Goal: Task Accomplishment & Management: Manage account settings

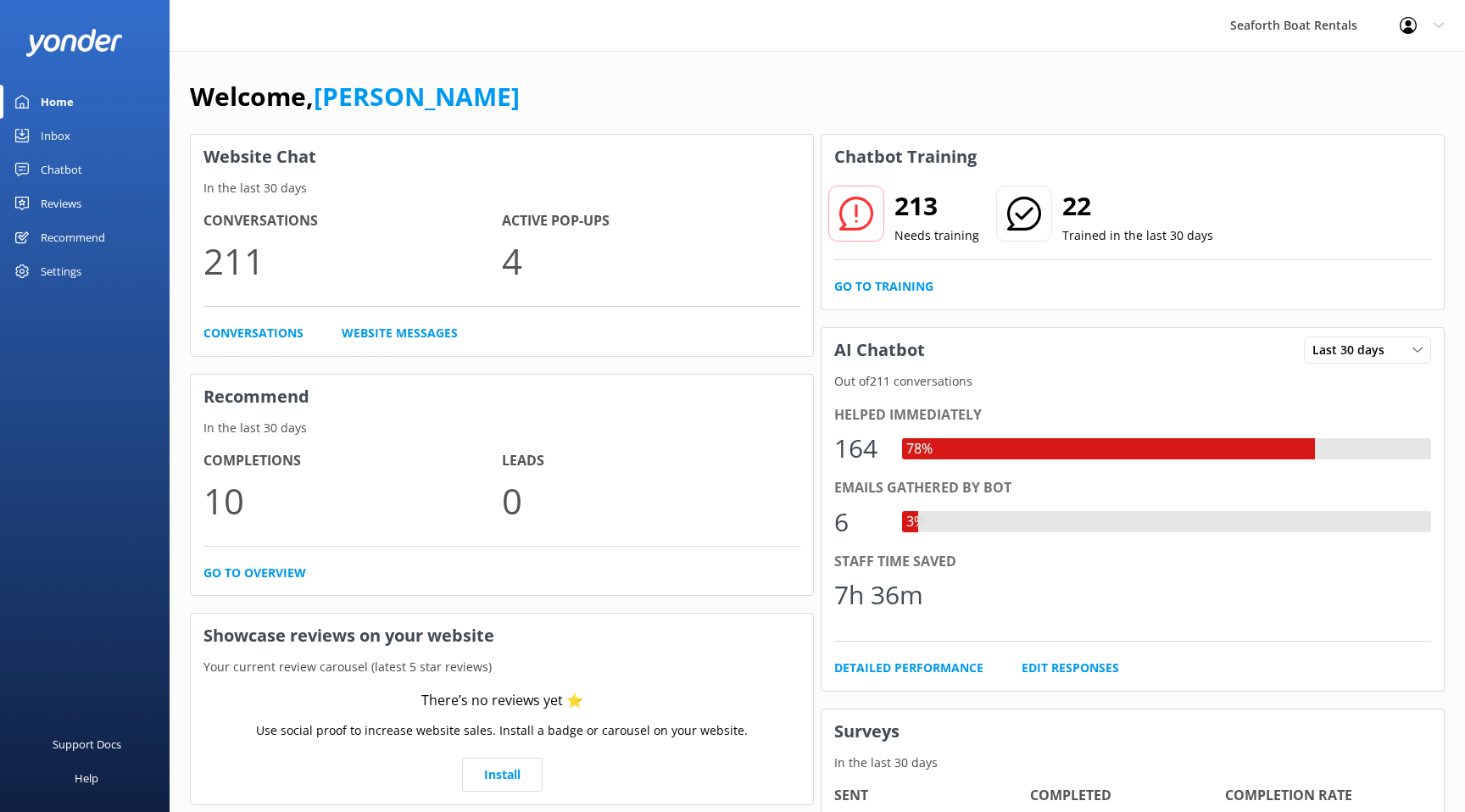
click at [70, 171] on div "Chatbot" at bounding box center [61, 169] width 41 height 34
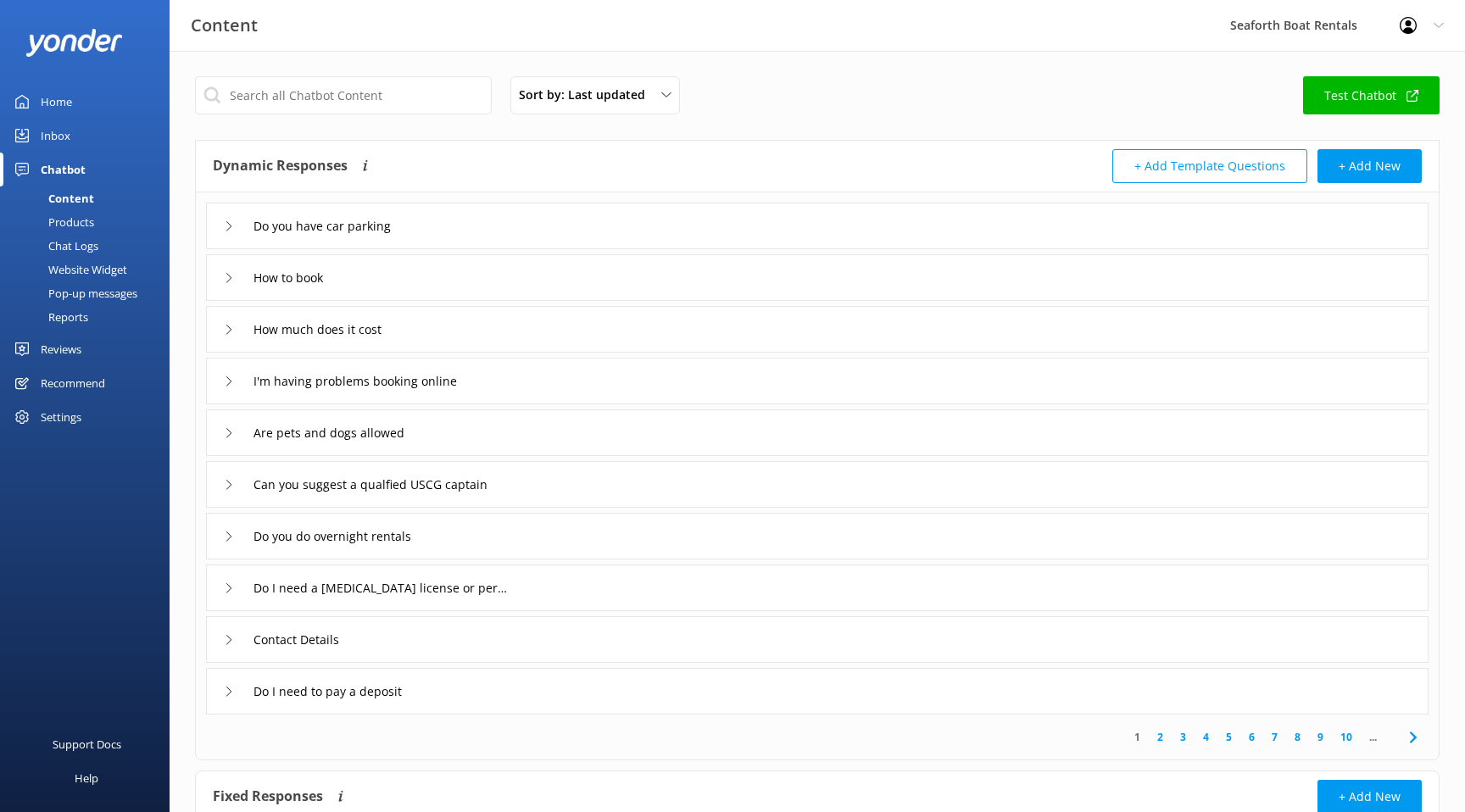
click at [106, 297] on div "Pop-up messages" at bounding box center [73, 294] width 127 height 24
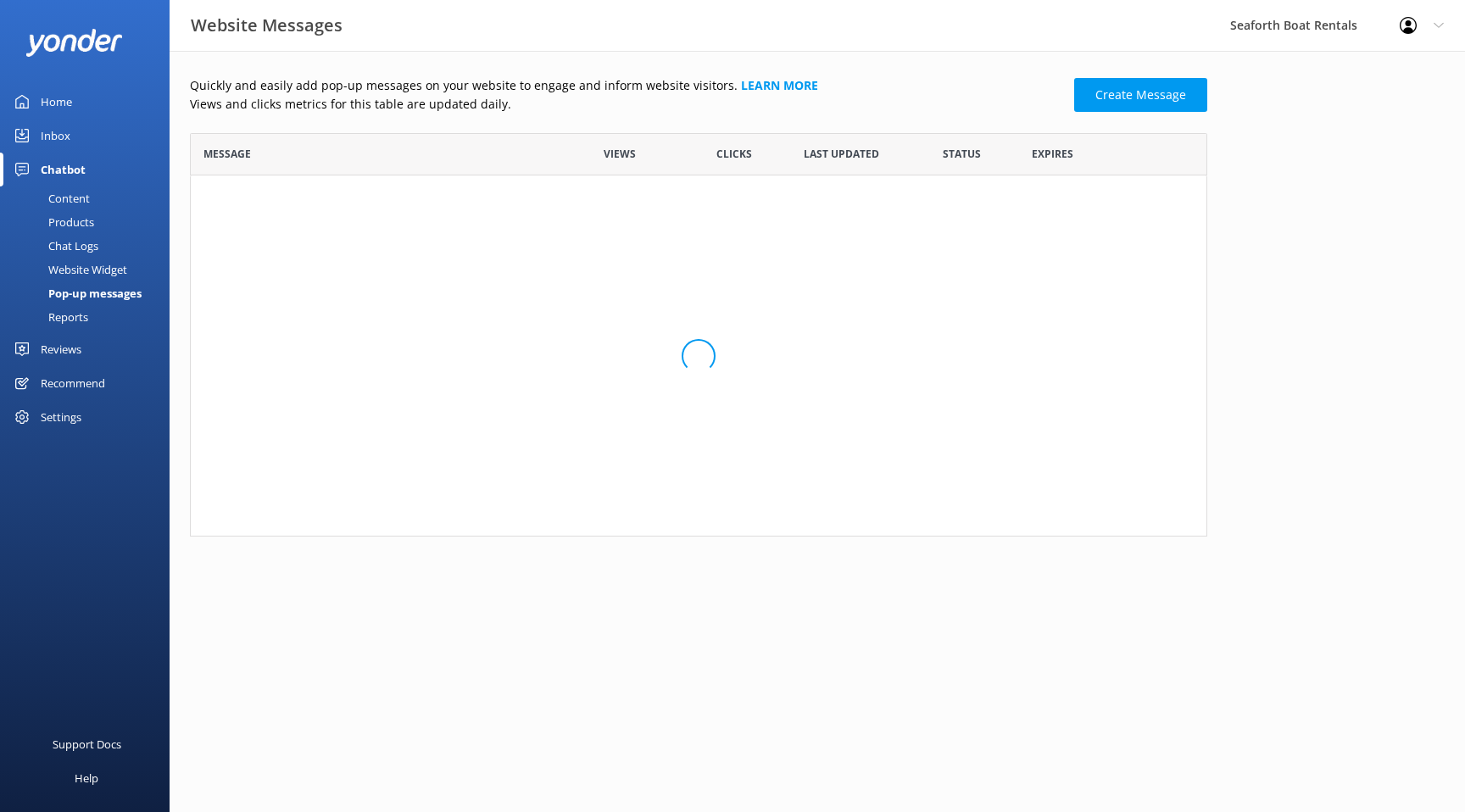
scroll to position [331, 1017]
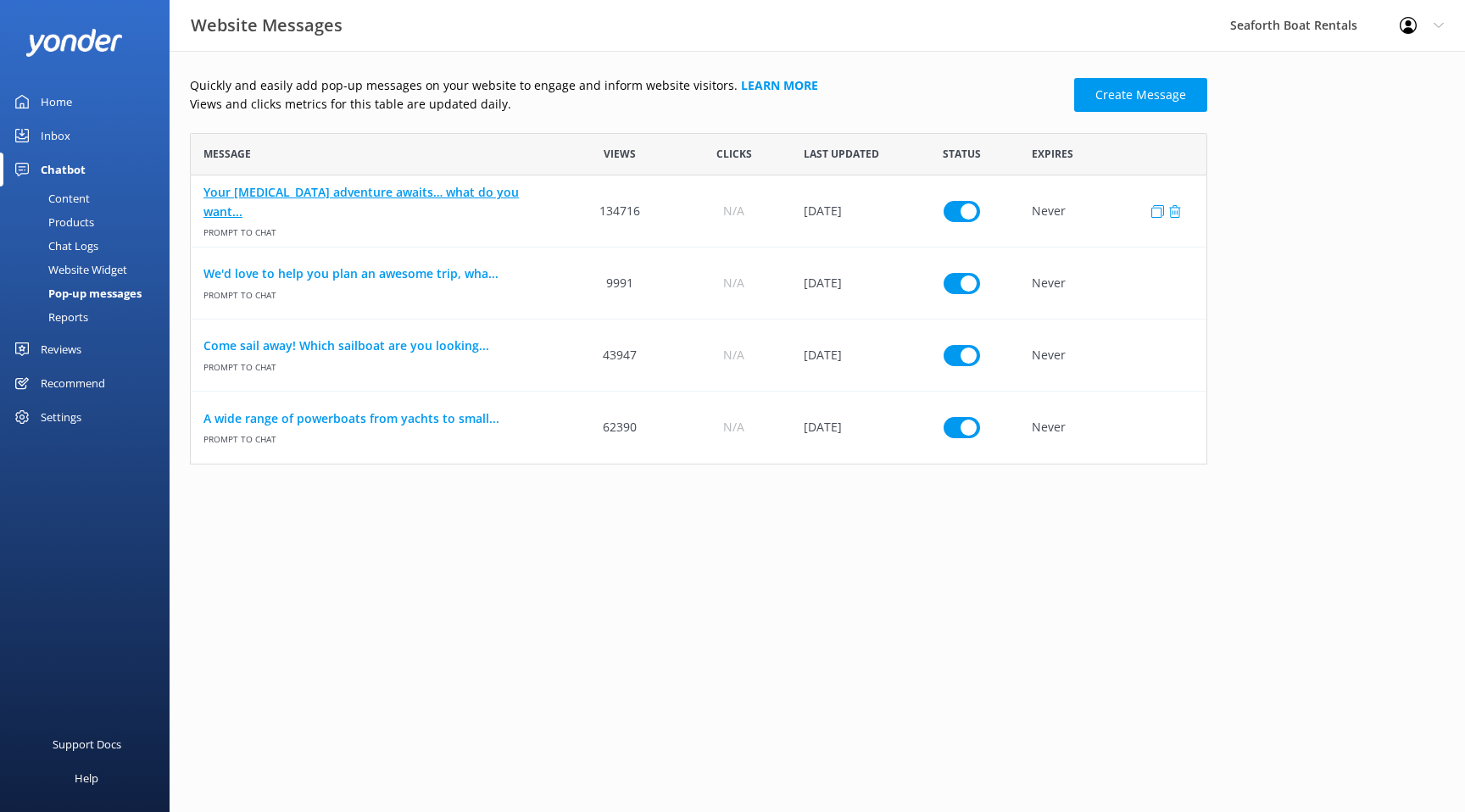
click at [446, 201] on link "Your boating adventure awaits… what do you want..." at bounding box center [377, 202] width 347 height 38
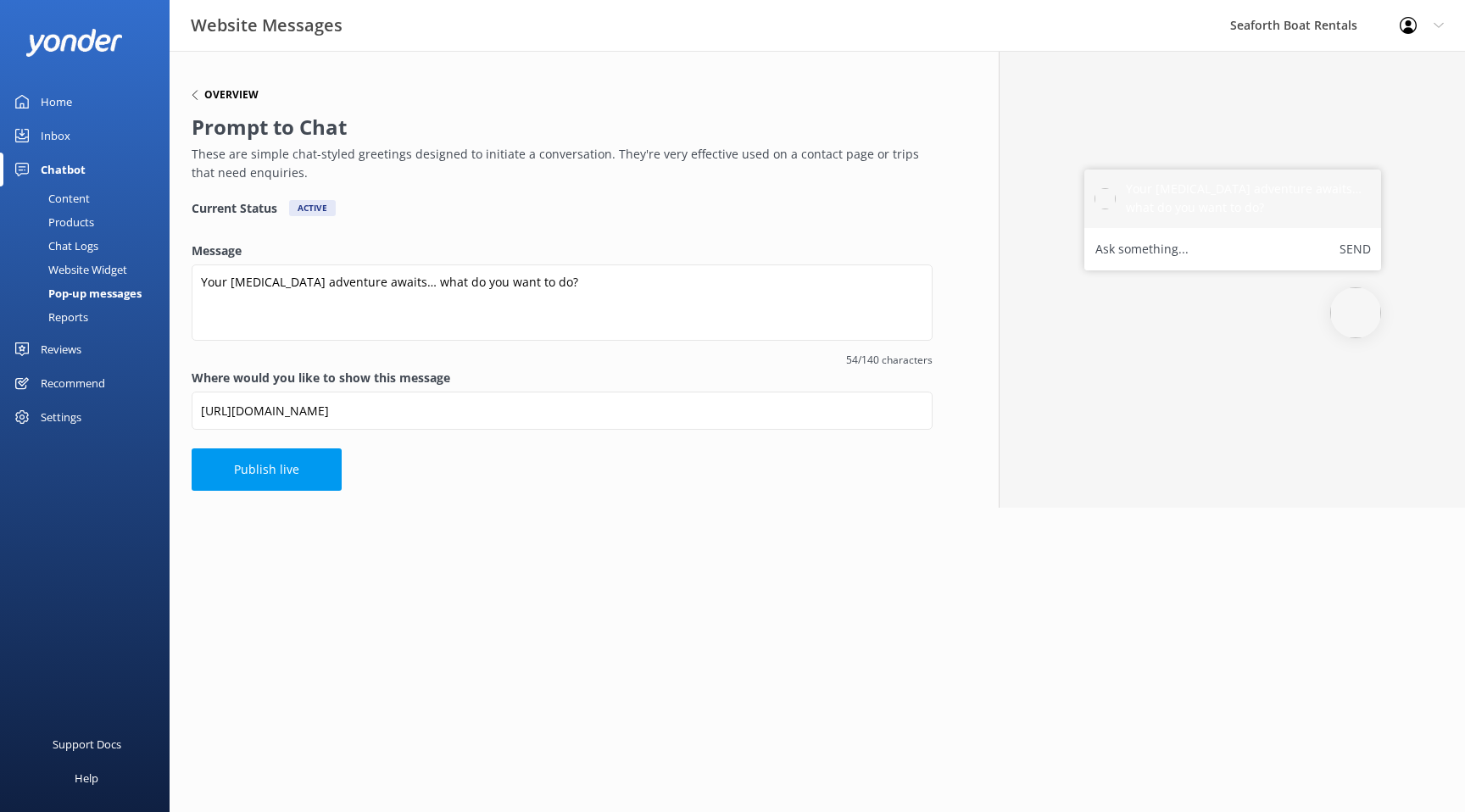
click at [203, 91] on div "Overview" at bounding box center [225, 95] width 67 height 10
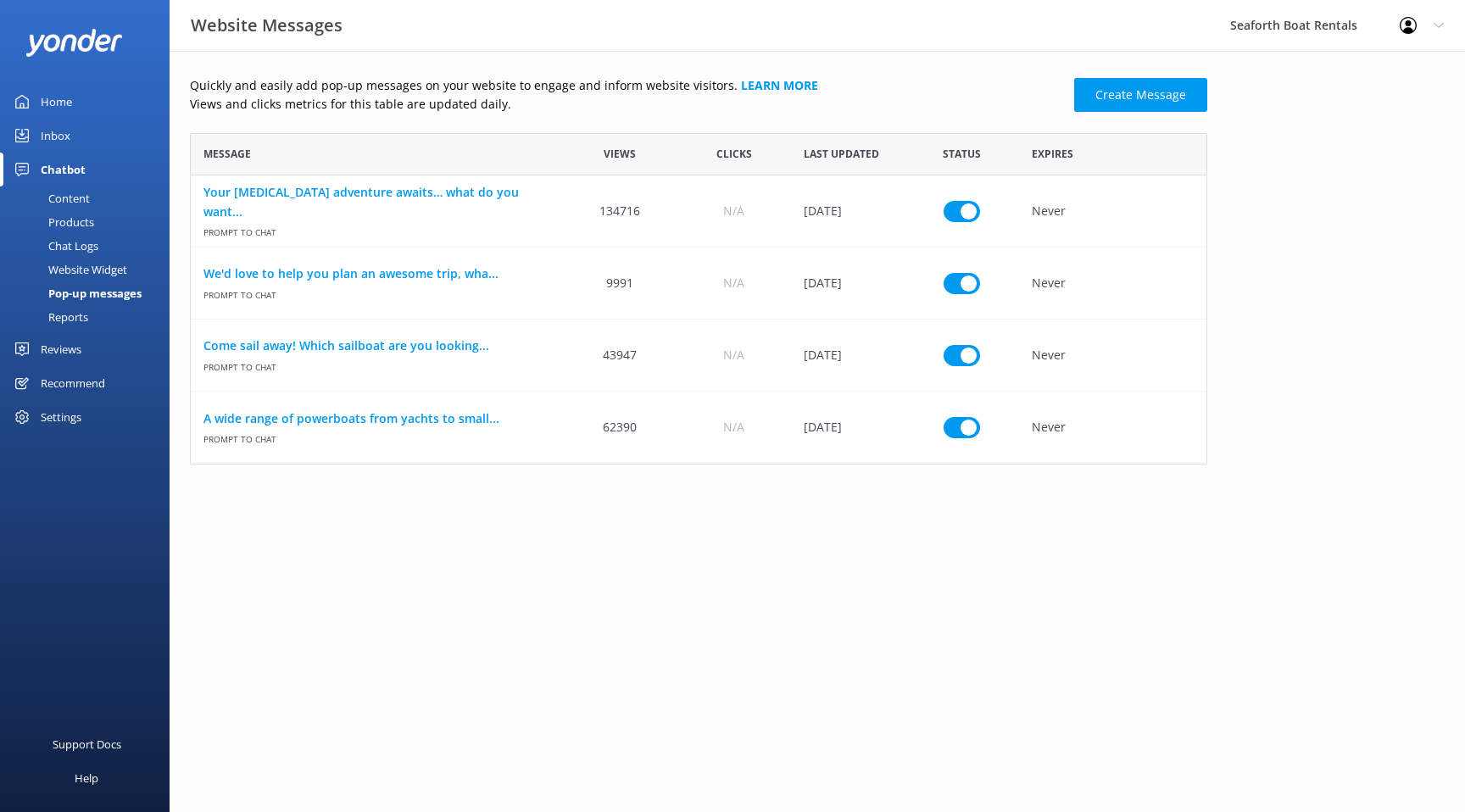
scroll to position [331, 1017]
click at [355, 269] on link "We'd love to help you plan an awesome trip, wha..." at bounding box center [377, 273] width 347 height 19
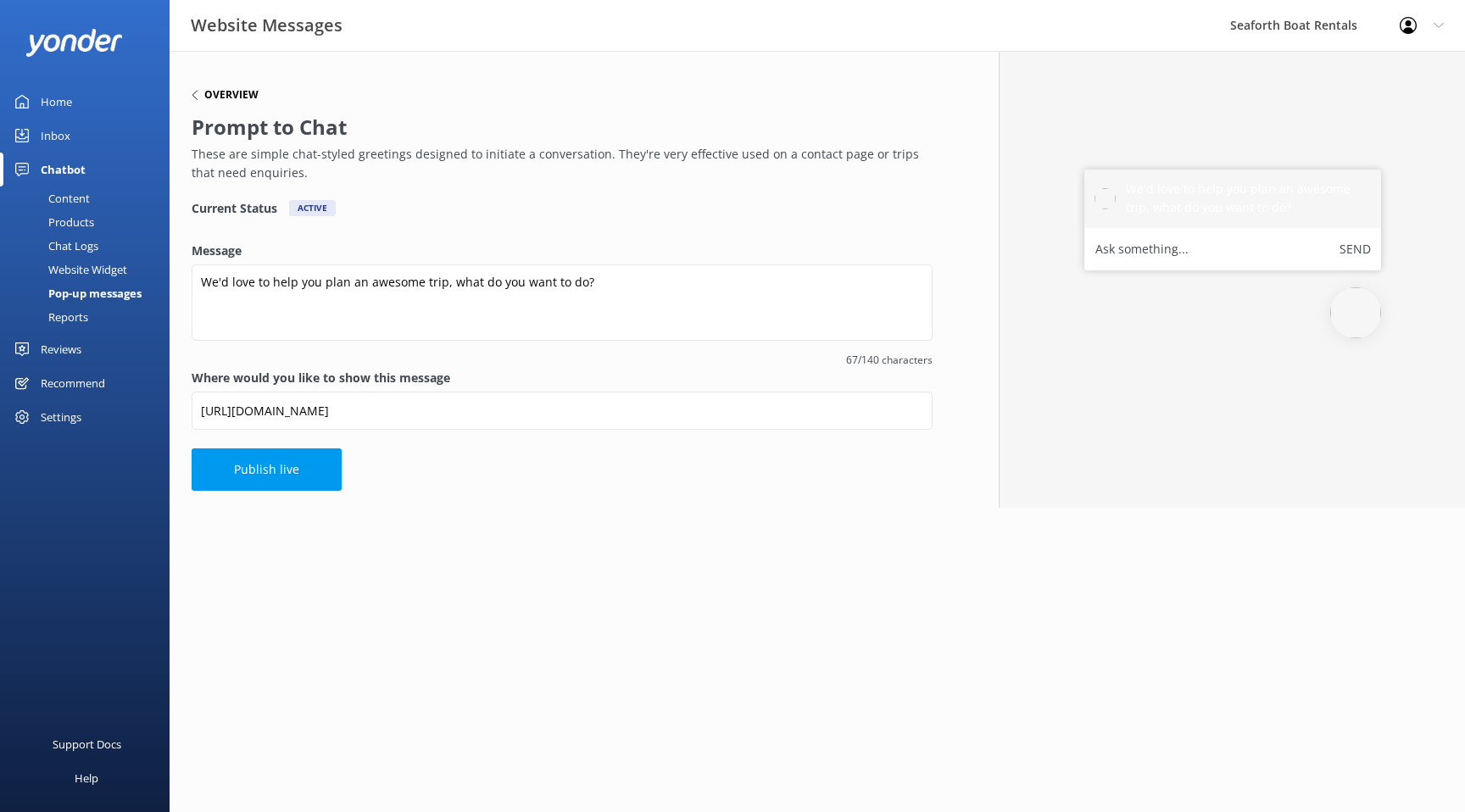
click at [223, 96] on h6 "Overview" at bounding box center [231, 95] width 54 height 10
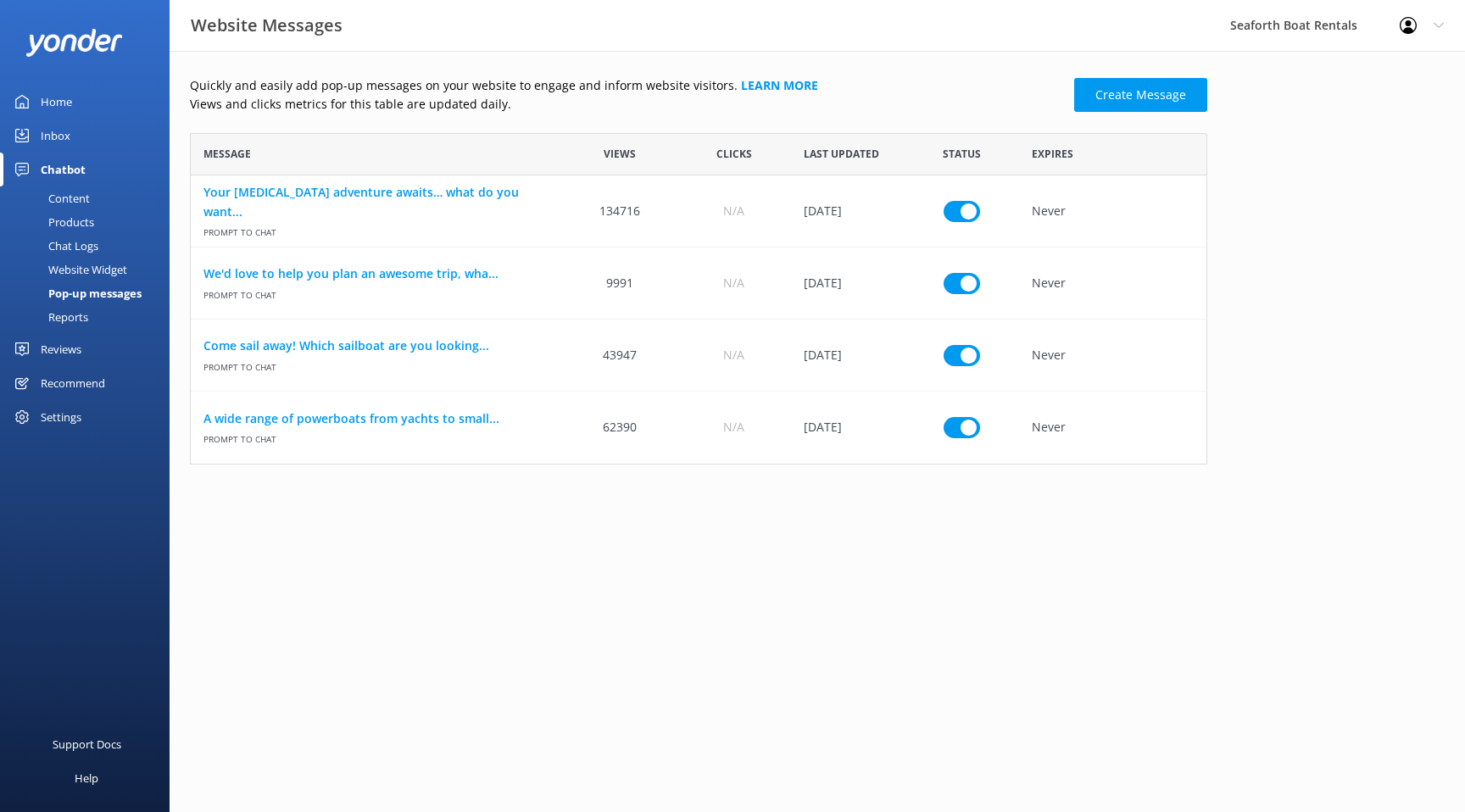
scroll to position [331, 1017]
click at [953, 211] on input "row" at bounding box center [961, 211] width 36 height 22
checkbox input "false"
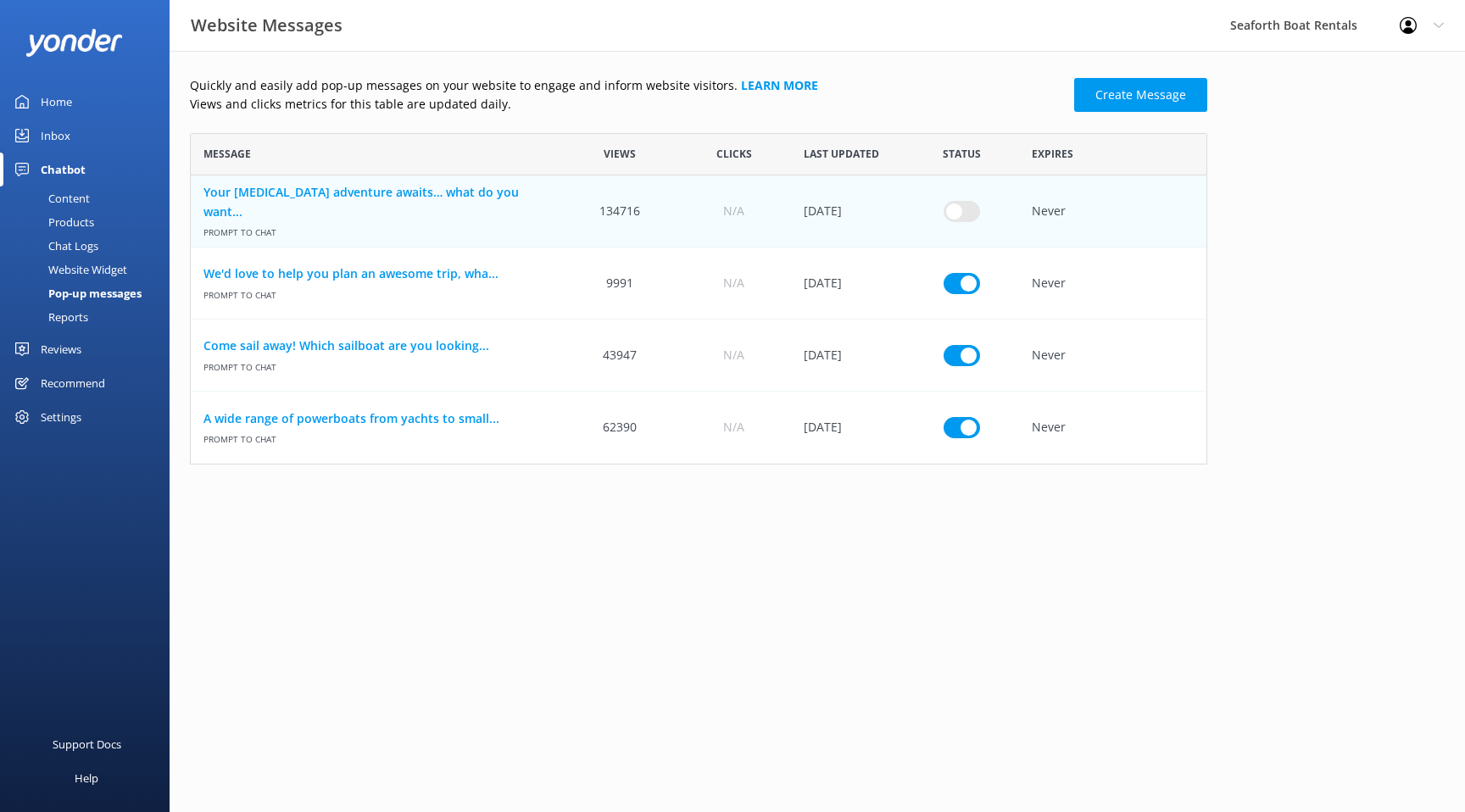
click at [51, 101] on div "Home" at bounding box center [56, 102] width 32 height 34
